Goal: Find specific page/section: Find specific page/section

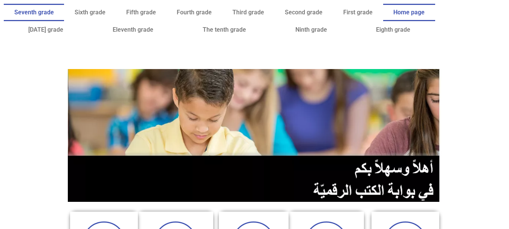
click at [54, 11] on font "Seventh grade" at bounding box center [34, 12] width 40 height 7
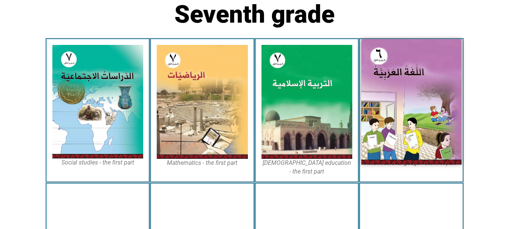
scroll to position [203, 0]
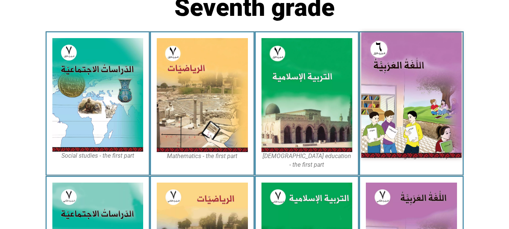
click at [403, 118] on img at bounding box center [411, 94] width 100 height 125
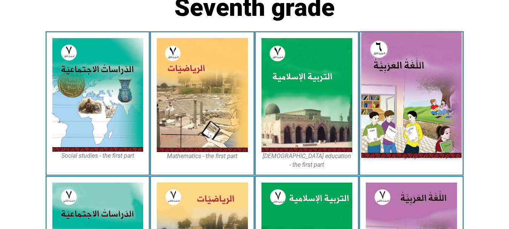
click at [403, 118] on img at bounding box center [411, 94] width 100 height 125
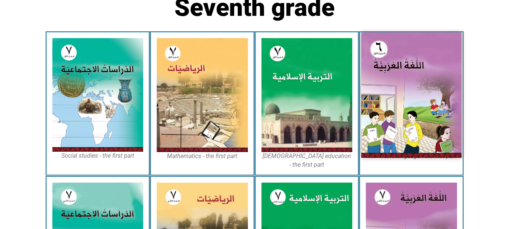
click at [403, 118] on img at bounding box center [411, 94] width 100 height 125
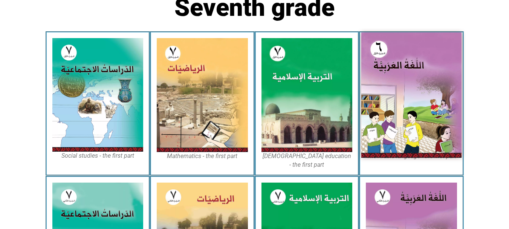
click at [403, 118] on img at bounding box center [411, 94] width 100 height 125
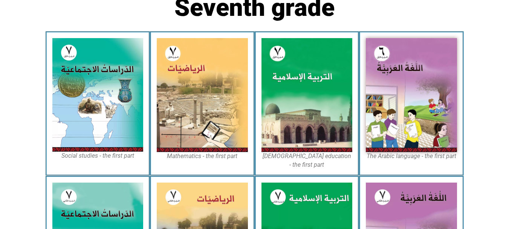
drag, startPoint x: 403, startPoint y: 118, endPoint x: 486, endPoint y: 192, distance: 111.8
click at [486, 192] on div "Seventh grade The Arabic language - the first part Islamic education - the firs…" at bounding box center [254, 160] width 509 height 589
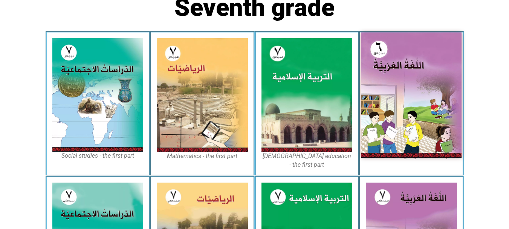
click at [424, 126] on img at bounding box center [411, 94] width 100 height 125
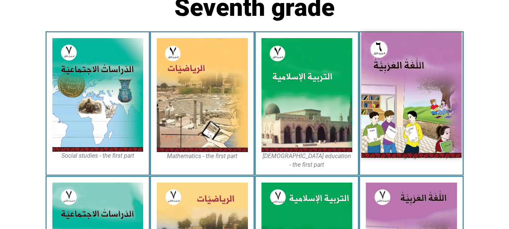
click at [424, 126] on img at bounding box center [411, 94] width 100 height 125
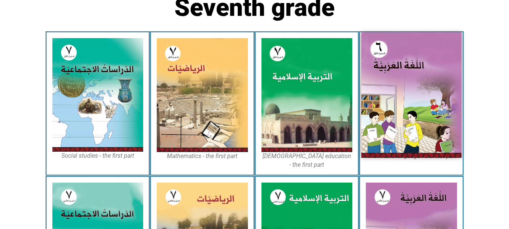
click at [424, 126] on img at bounding box center [411, 94] width 100 height 125
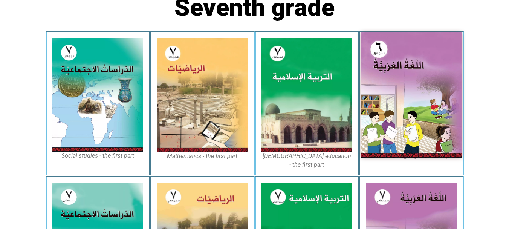
click at [424, 126] on img at bounding box center [411, 94] width 100 height 125
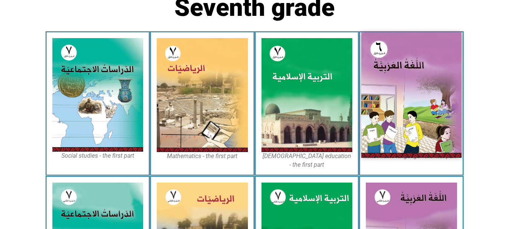
click at [424, 126] on img at bounding box center [411, 94] width 100 height 125
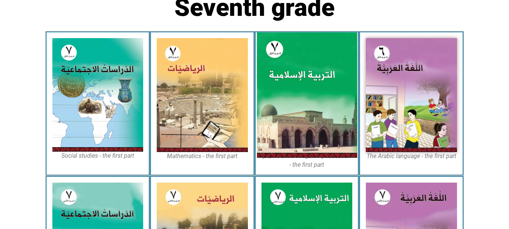
click at [343, 134] on img at bounding box center [307, 94] width 100 height 125
click at [342, 155] on img at bounding box center [307, 94] width 100 height 125
click at [339, 137] on img at bounding box center [307, 94] width 100 height 125
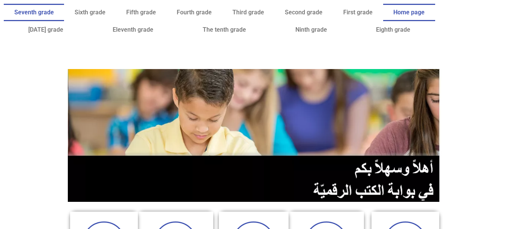
click at [64, 19] on link "Seventh grade" at bounding box center [34, 12] width 60 height 17
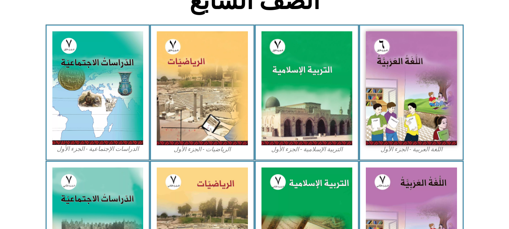
scroll to position [256, 0]
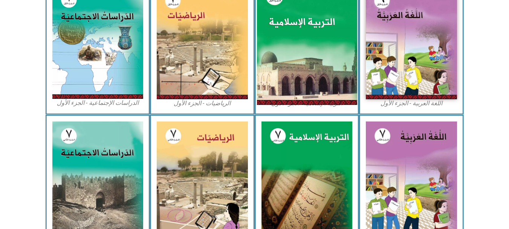
drag, startPoint x: 353, startPoint y: 77, endPoint x: 333, endPoint y: 75, distance: 20.0
click at [348, 77] on div "التربية الإسلامية - الجزء الأول" at bounding box center [307, 47] width 105 height 136
click at [329, 75] on img at bounding box center [307, 42] width 100 height 125
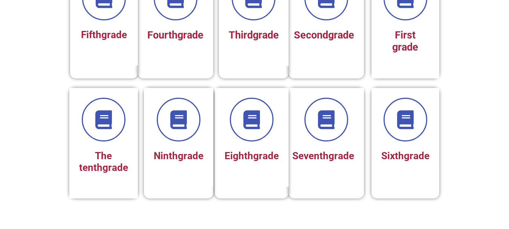
scroll to position [243, 0]
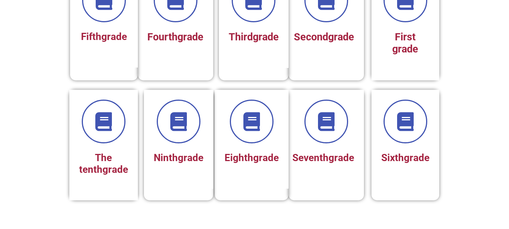
drag, startPoint x: 509, startPoint y: 48, endPoint x: 506, endPoint y: 107, distance: 58.5
click at [506, 107] on html "Home page First grade Second grade Third grade Fourth grade Fifth grade Sixth g…" at bounding box center [254, 192] width 509 height 871
click at [328, 153] on font "Seventh" at bounding box center [310, 157] width 36 height 11
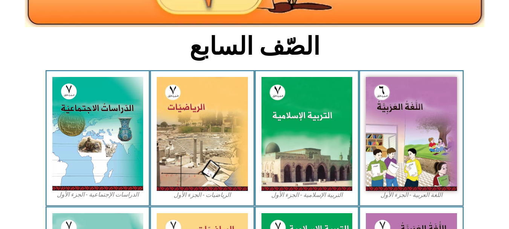
scroll to position [166, 0]
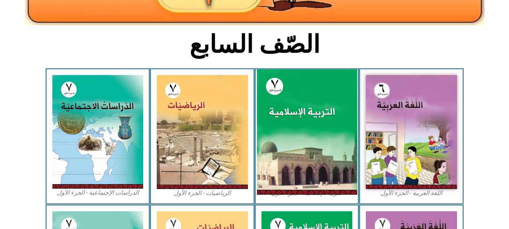
click at [308, 132] on img at bounding box center [307, 131] width 100 height 125
click at [315, 131] on img at bounding box center [307, 131] width 100 height 125
click at [317, 128] on img at bounding box center [307, 131] width 100 height 125
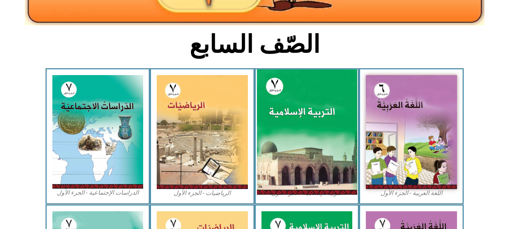
click at [317, 128] on img at bounding box center [307, 131] width 100 height 125
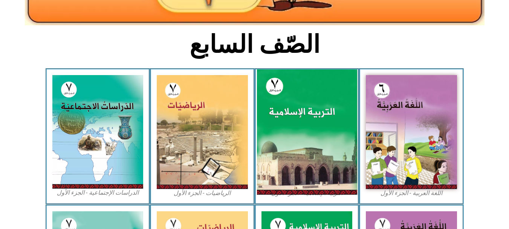
click at [317, 128] on img at bounding box center [307, 131] width 100 height 125
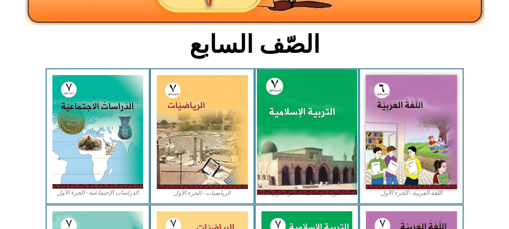
click at [317, 128] on img at bounding box center [307, 131] width 100 height 125
click at [316, 130] on img at bounding box center [307, 131] width 100 height 125
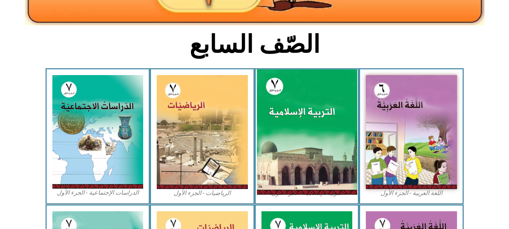
click at [316, 130] on img at bounding box center [307, 131] width 100 height 125
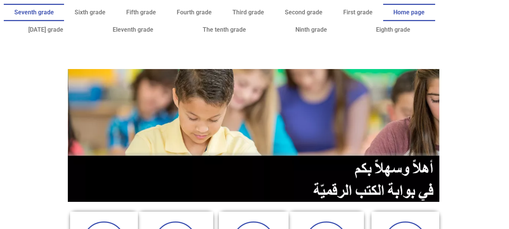
click at [54, 13] on font "Seventh grade" at bounding box center [34, 12] width 40 height 7
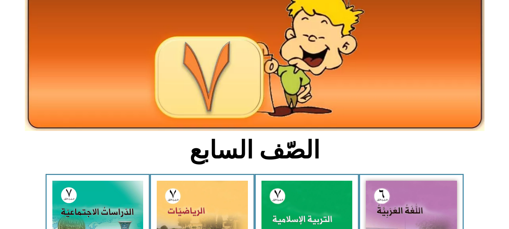
scroll to position [65, 0]
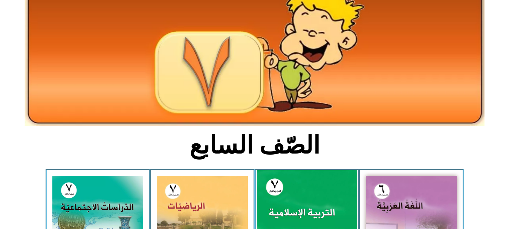
click at [323, 203] on img at bounding box center [307, 232] width 100 height 125
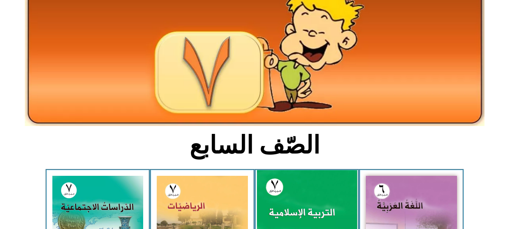
click at [323, 203] on img at bounding box center [307, 232] width 100 height 125
